Goal: Communication & Community: Answer question/provide support

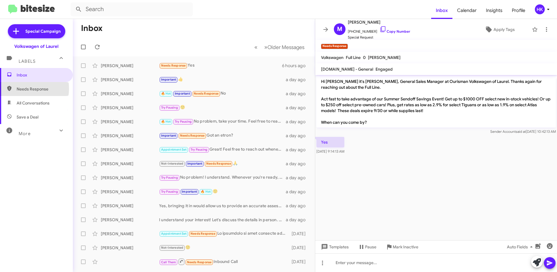
click at [23, 89] on span "Needs Response" at bounding box center [42, 89] width 50 height 6
type input "in:needs-response"
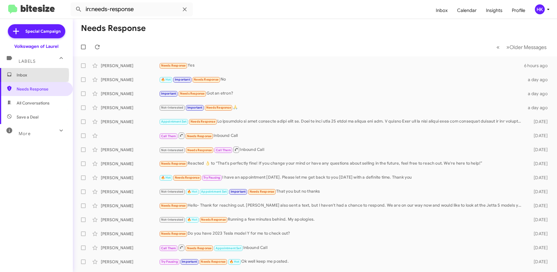
click at [20, 74] on span "Inbox" at bounding box center [42, 75] width 50 height 6
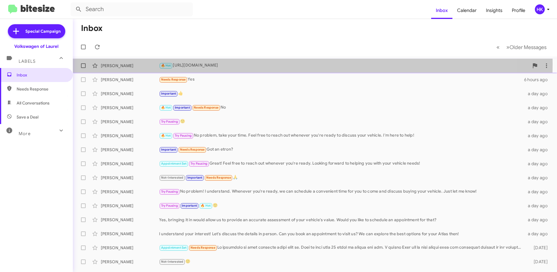
click at [239, 64] on div "🔥 Hot [URL][DOMAIN_NAME]" at bounding box center [344, 65] width 370 height 7
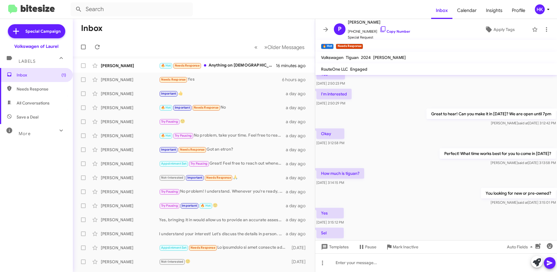
scroll to position [284, 0]
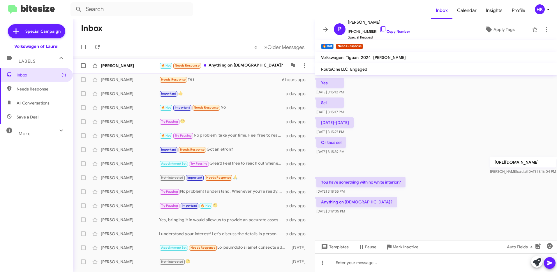
click at [234, 66] on div "🔥 Hot Needs Response Anything on [DEMOGRAPHIC_DATA]?" at bounding box center [223, 65] width 128 height 7
